Goal: Find specific fact: Find specific page/section

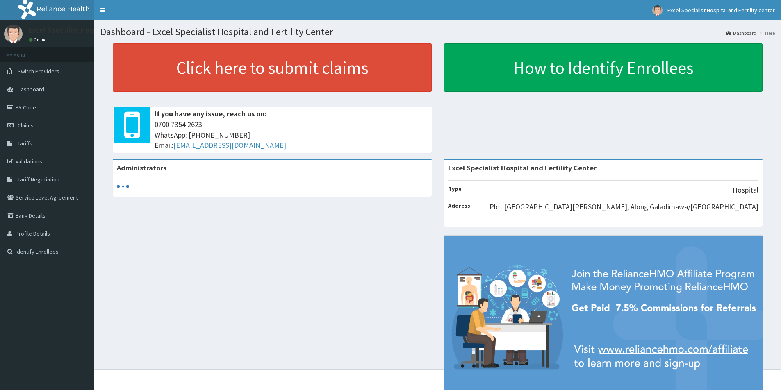
click at [30, 104] on link "PA Code" at bounding box center [47, 107] width 94 height 18
click at [30, 107] on link "PA Code" at bounding box center [47, 107] width 94 height 18
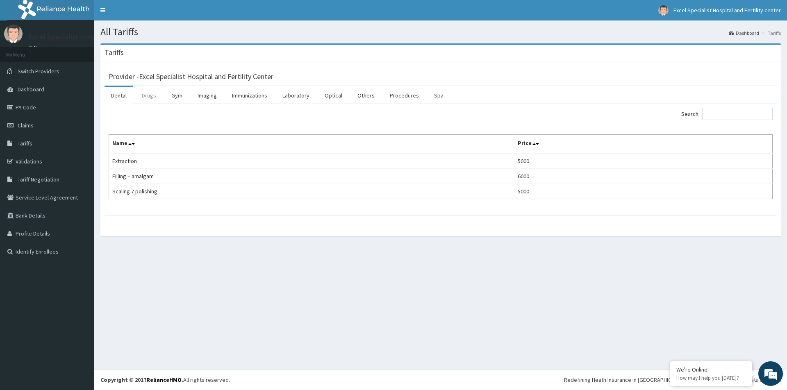
click at [153, 98] on link "Drugs" at bounding box center [148, 95] width 27 height 17
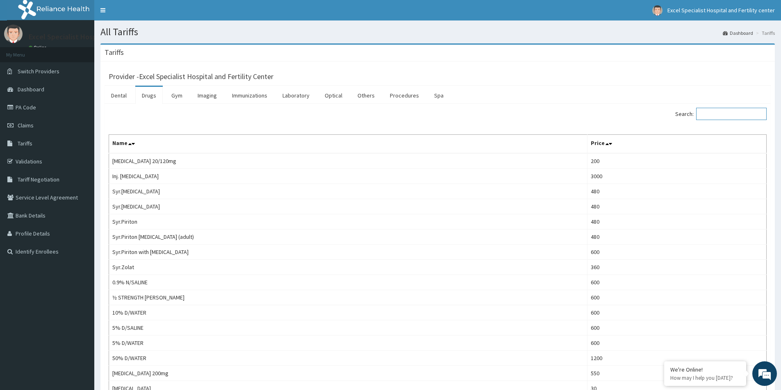
click at [722, 114] on input "Search:" at bounding box center [731, 114] width 70 height 12
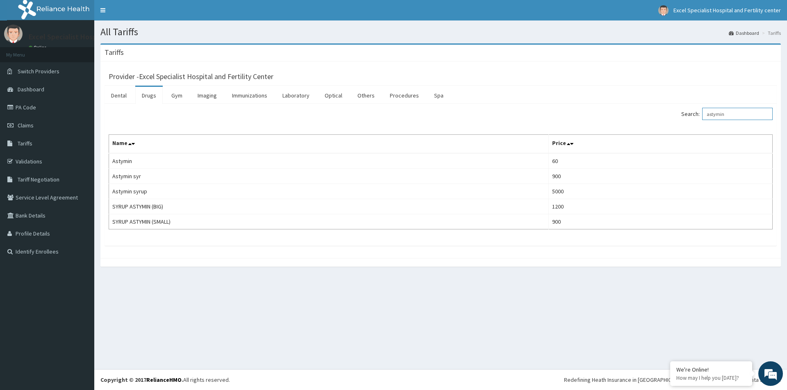
type input "astymin"
click at [20, 143] on span "Tariffs" at bounding box center [25, 143] width 15 height 7
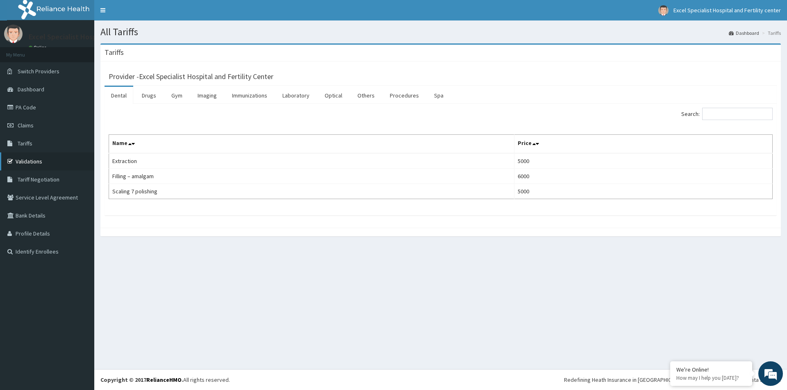
click at [30, 158] on link "Validations" at bounding box center [47, 161] width 94 height 18
click at [399, 97] on link "Procedures" at bounding box center [404, 95] width 42 height 17
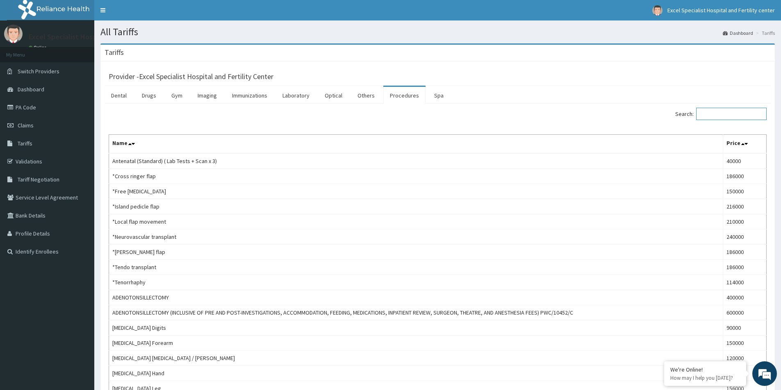
click at [728, 117] on input "Search:" at bounding box center [731, 114] width 70 height 12
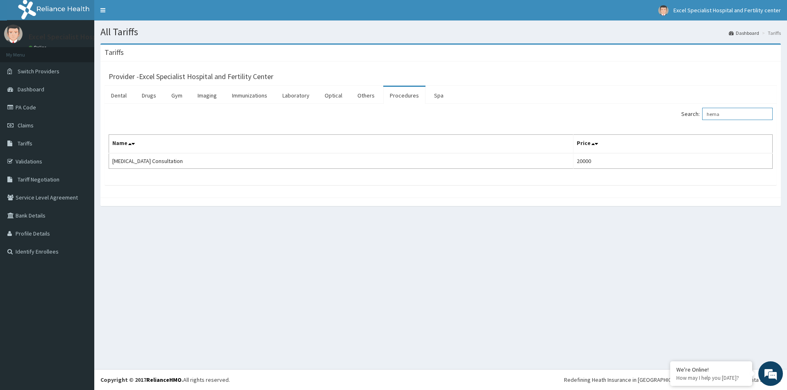
type input "hema"
